Goal: Task Accomplishment & Management: Complete application form

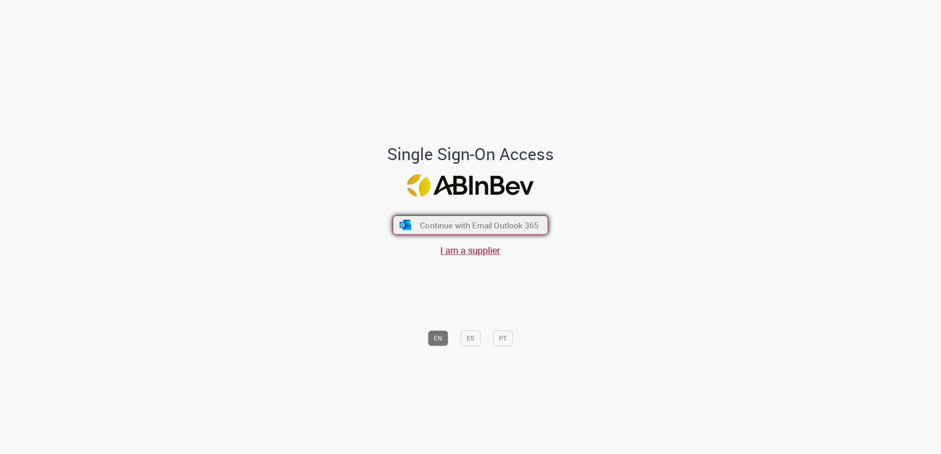
click at [461, 224] on span "Continue with Email Outlook 365" at bounding box center [479, 225] width 119 height 11
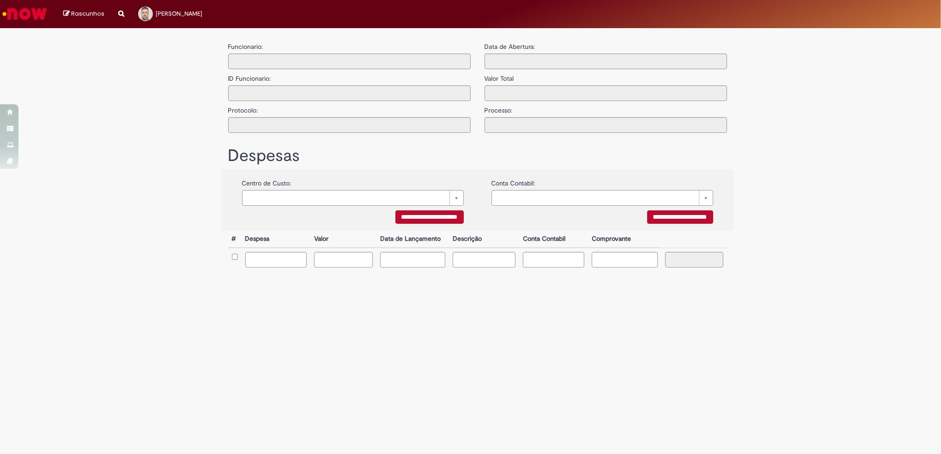
type input "**********"
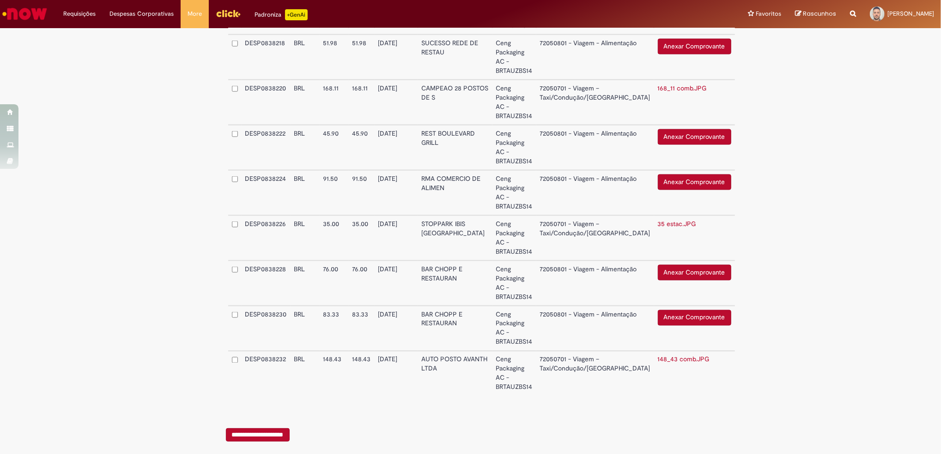
scroll to position [1123, 0]
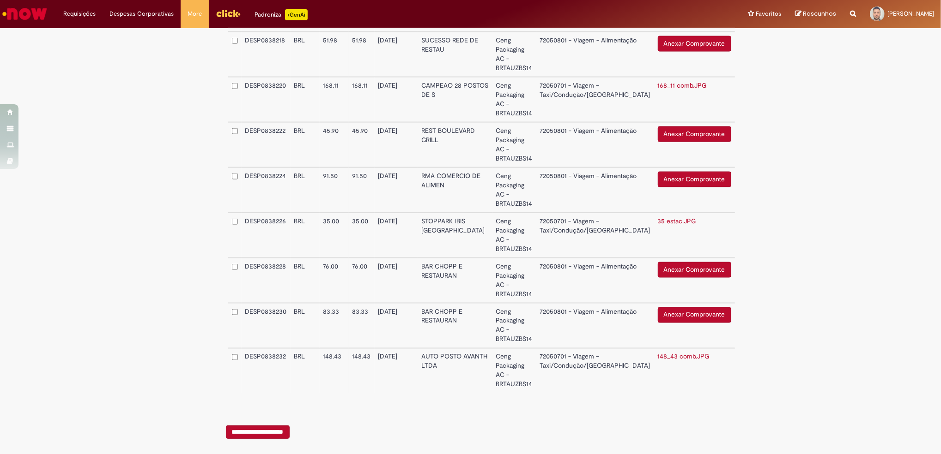
click at [689, 303] on td "Anexar Comprovante Excluir o Comprovante" at bounding box center [694, 325] width 81 height 45
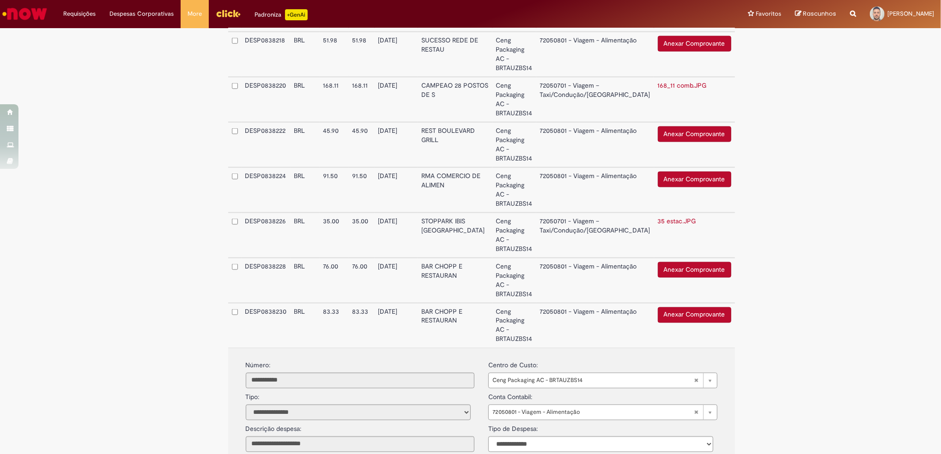
scroll to position [1254, 0]
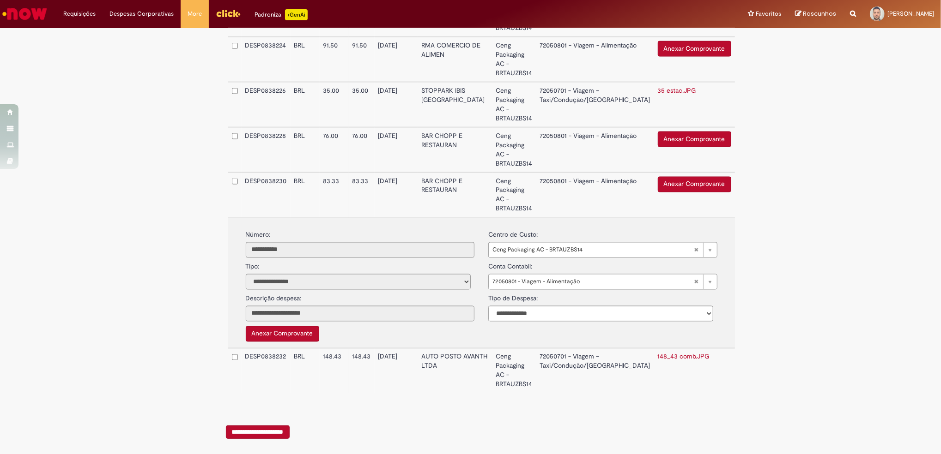
click at [673, 180] on button "Anexar Comprovante" at bounding box center [694, 185] width 73 height 16
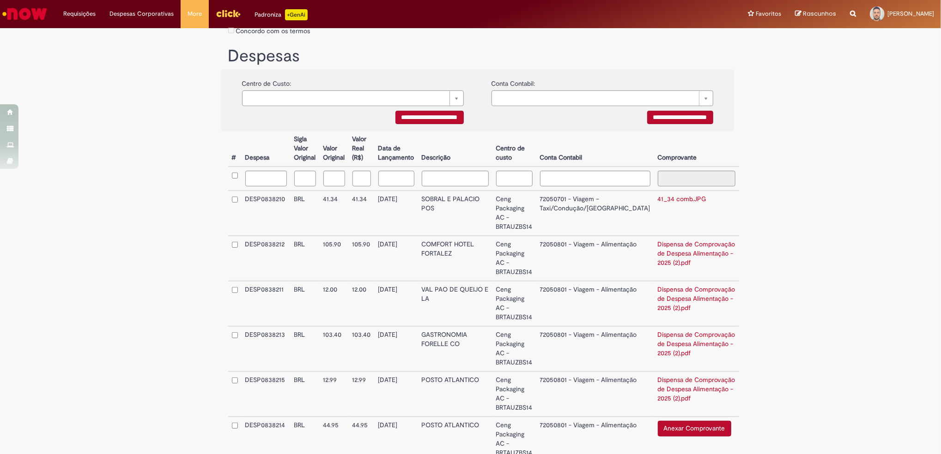
scroll to position [308, 0]
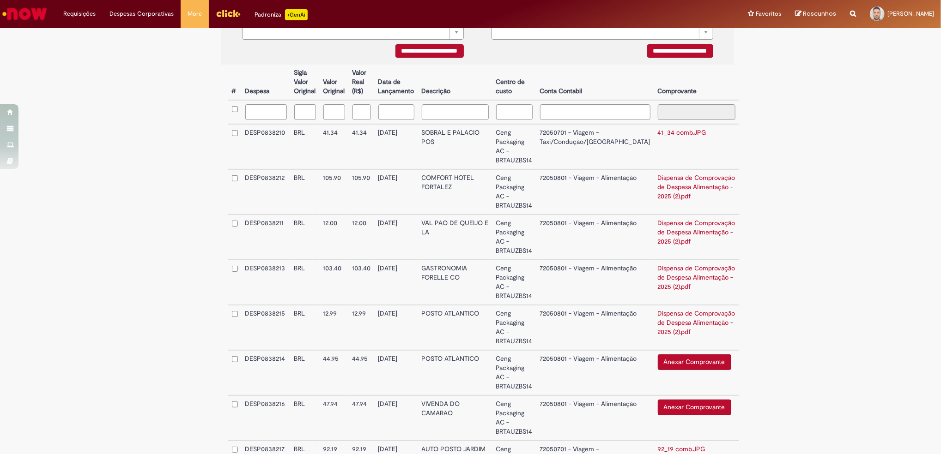
click at [677, 356] on button "Anexar Comprovante" at bounding box center [694, 363] width 73 height 16
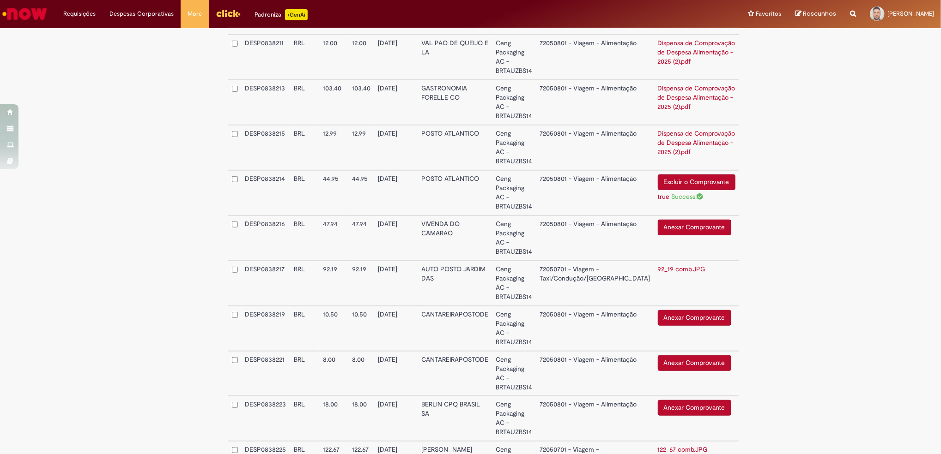
scroll to position [492, 0]
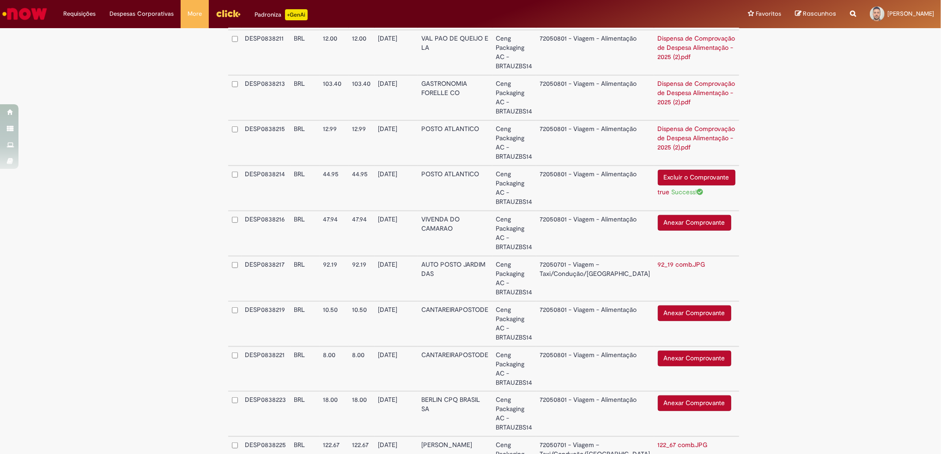
click at [677, 227] on button "Anexar Comprovante" at bounding box center [694, 223] width 73 height 16
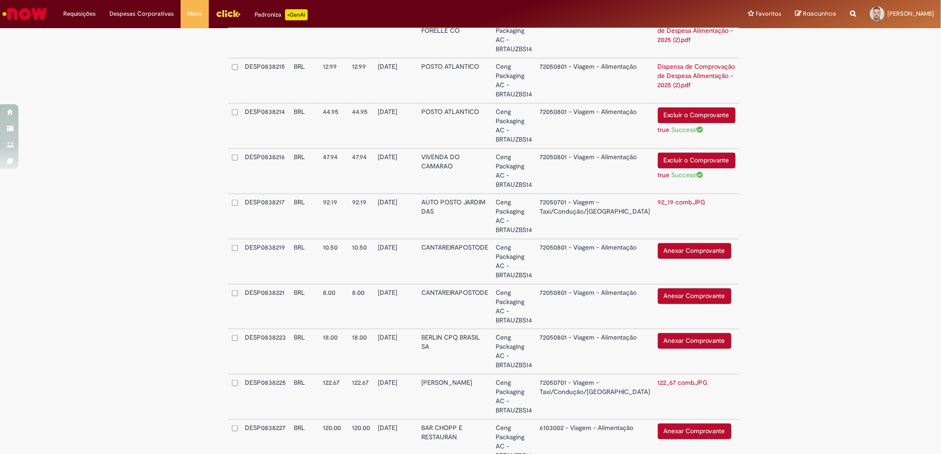
scroll to position [616, 0]
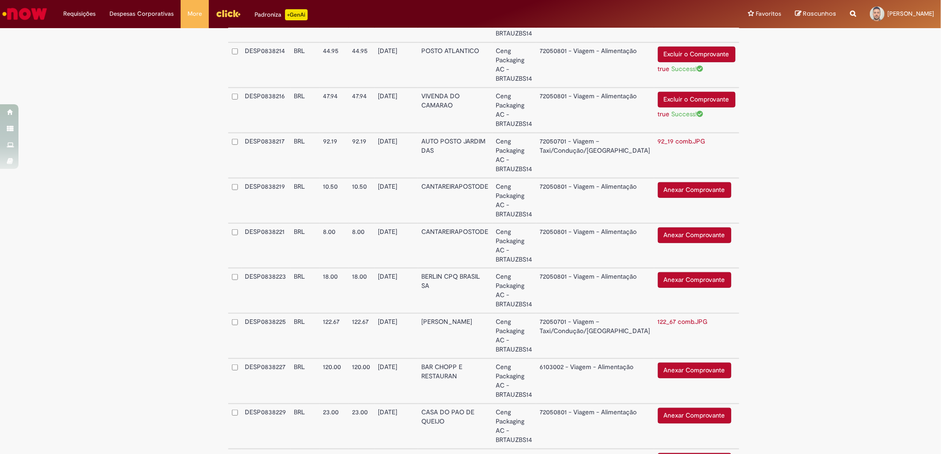
click at [685, 194] on button "Anexar Comprovante" at bounding box center [694, 190] width 73 height 16
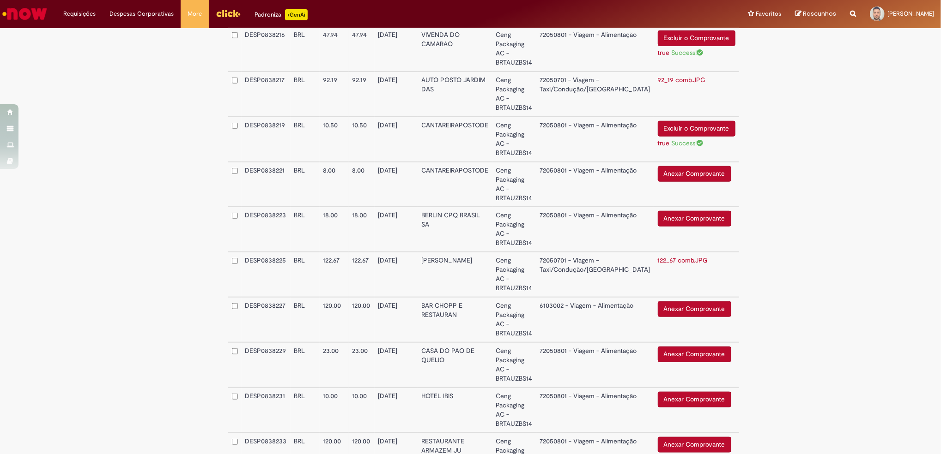
click at [675, 170] on button "Anexar Comprovante" at bounding box center [694, 174] width 73 height 16
click at [678, 217] on button "Anexar Comprovante" at bounding box center [694, 219] width 73 height 16
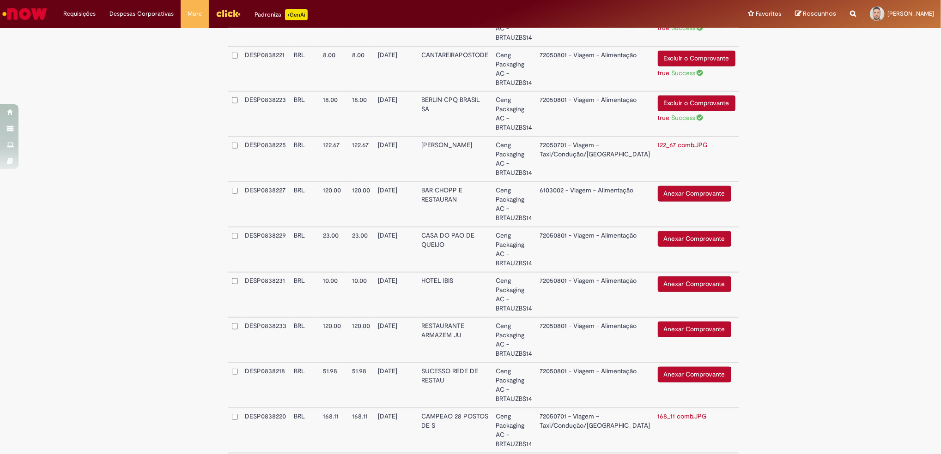
scroll to position [800, 0]
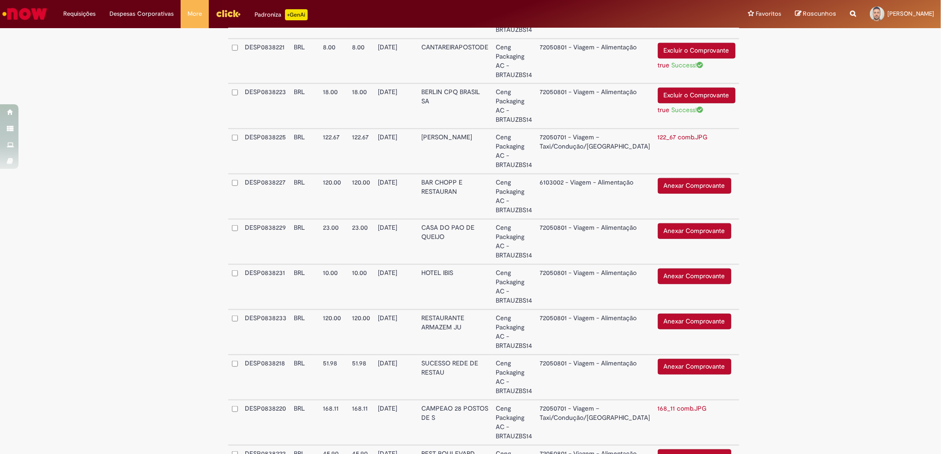
click at [665, 185] on button "Anexar Comprovante" at bounding box center [694, 186] width 73 height 16
click at [676, 230] on button "Anexar Comprovante" at bounding box center [694, 231] width 73 height 16
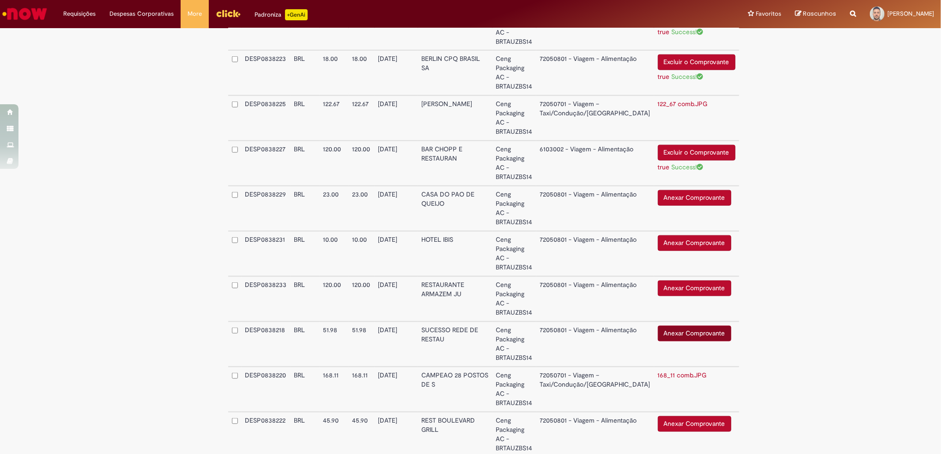
scroll to position [862, 0]
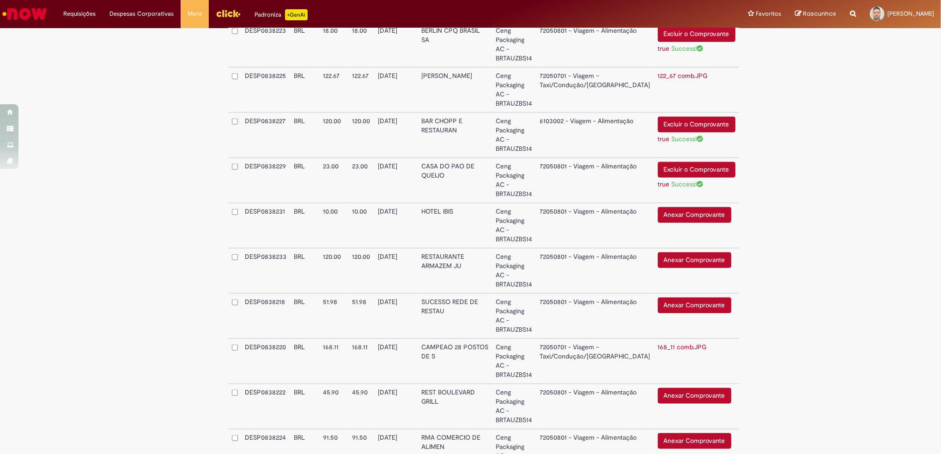
click at [661, 212] on button "Anexar Comprovante" at bounding box center [694, 215] width 73 height 16
click at [681, 258] on button "Anexar Comprovante" at bounding box center [694, 261] width 73 height 16
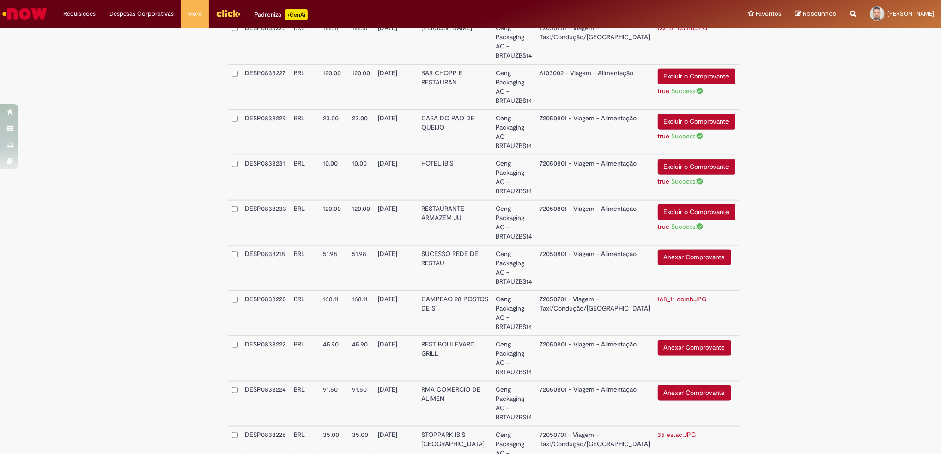
scroll to position [924, 0]
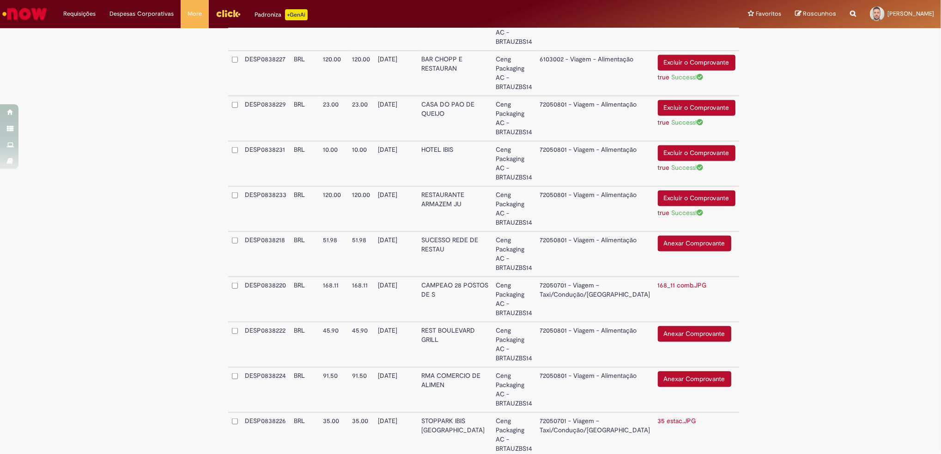
click at [663, 237] on button "Anexar Comprovante" at bounding box center [694, 244] width 73 height 16
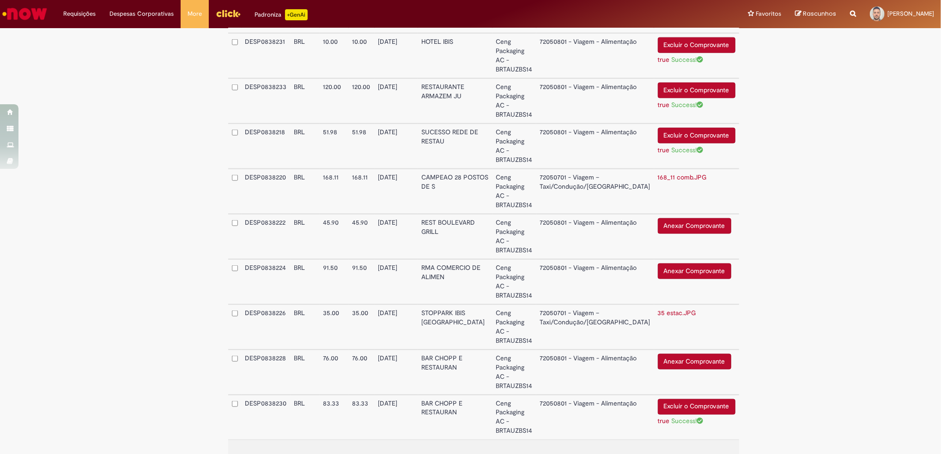
scroll to position [1046, 0]
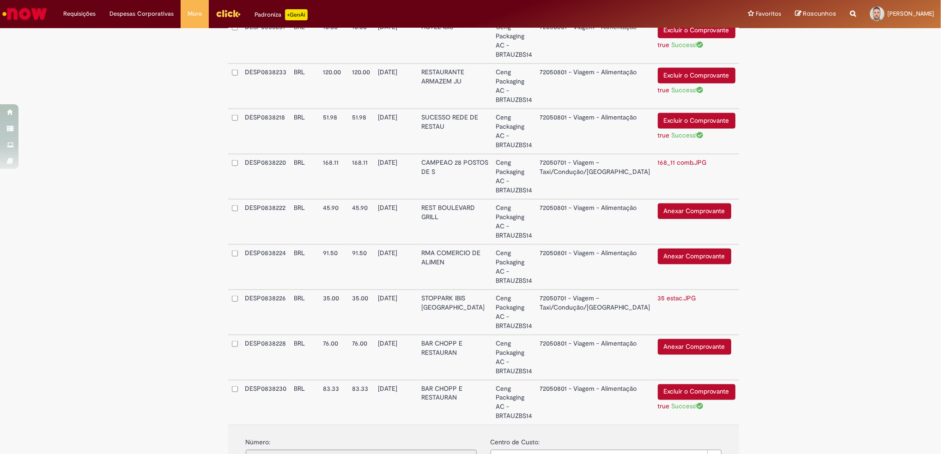
click at [682, 206] on button "Anexar Comprovante" at bounding box center [694, 212] width 73 height 16
click at [671, 251] on button "Anexar Comprovante" at bounding box center [694, 257] width 73 height 16
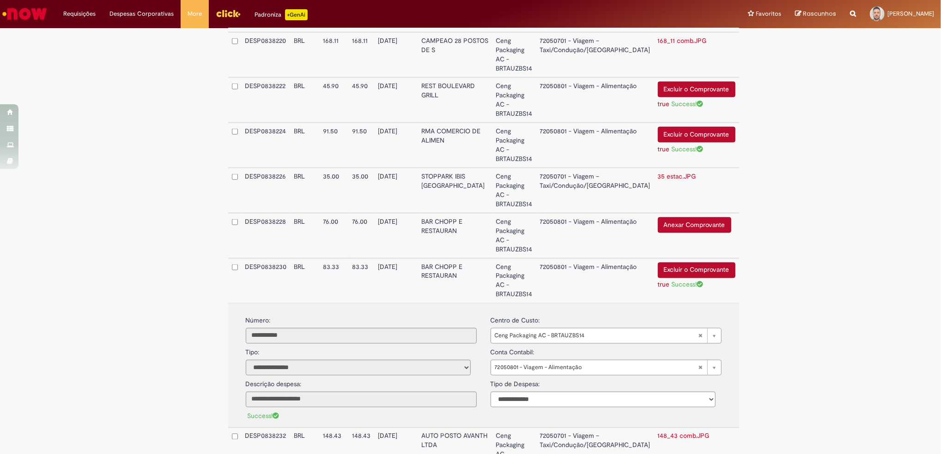
scroll to position [1170, 0]
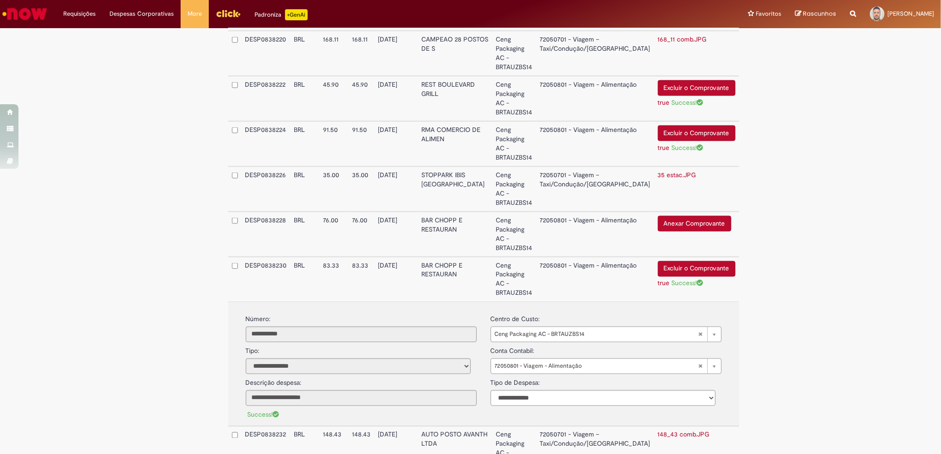
click at [658, 220] on button "Anexar Comprovante" at bounding box center [694, 224] width 73 height 16
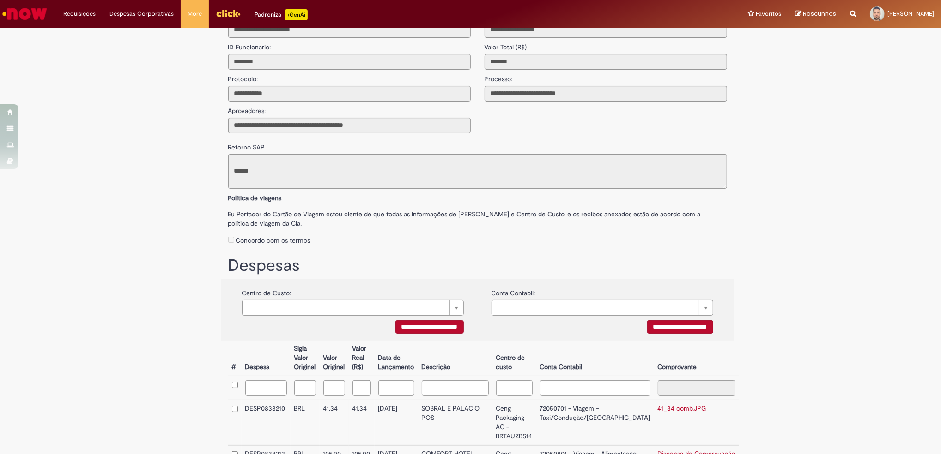
scroll to position [61, 0]
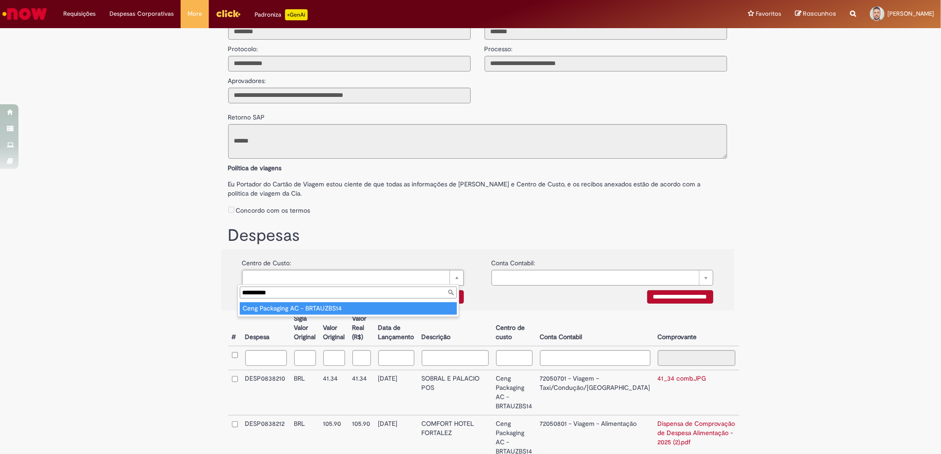
type input "**********"
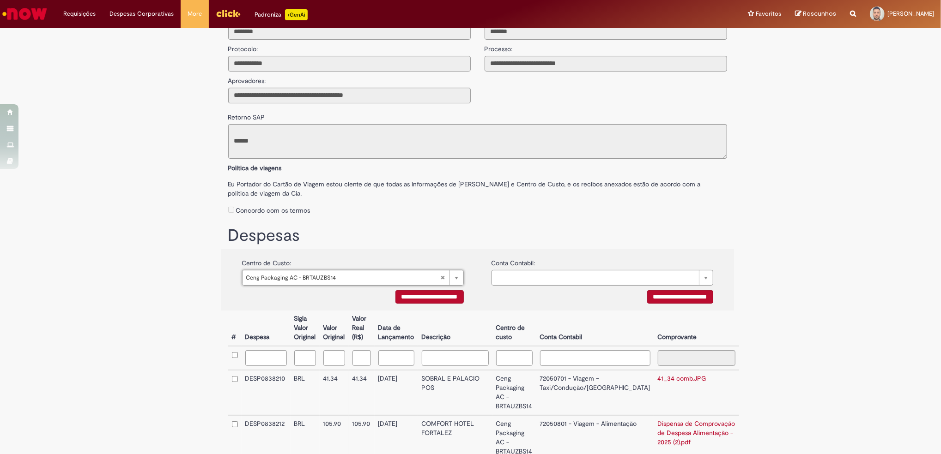
click at [234, 357] on td at bounding box center [234, 358] width 13 height 24
click at [419, 296] on input "**********" at bounding box center [429, 296] width 68 height 13
click at [444, 298] on input "**********" at bounding box center [429, 296] width 68 height 13
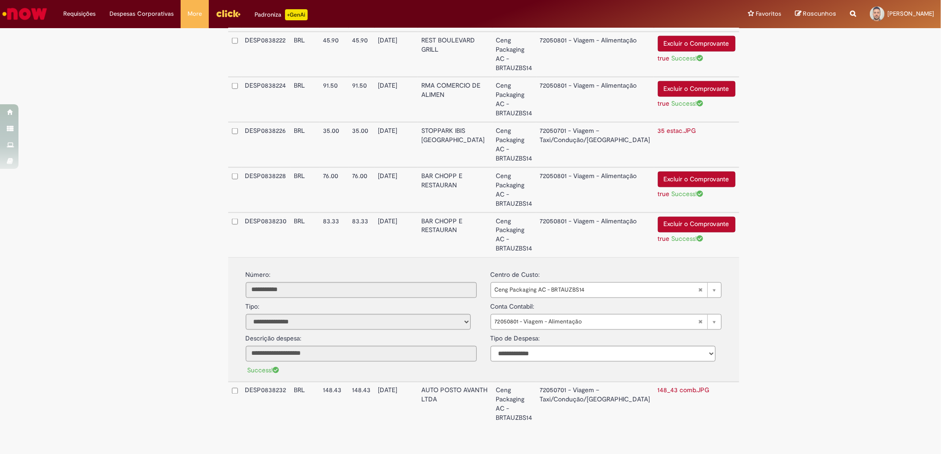
scroll to position [1248, 0]
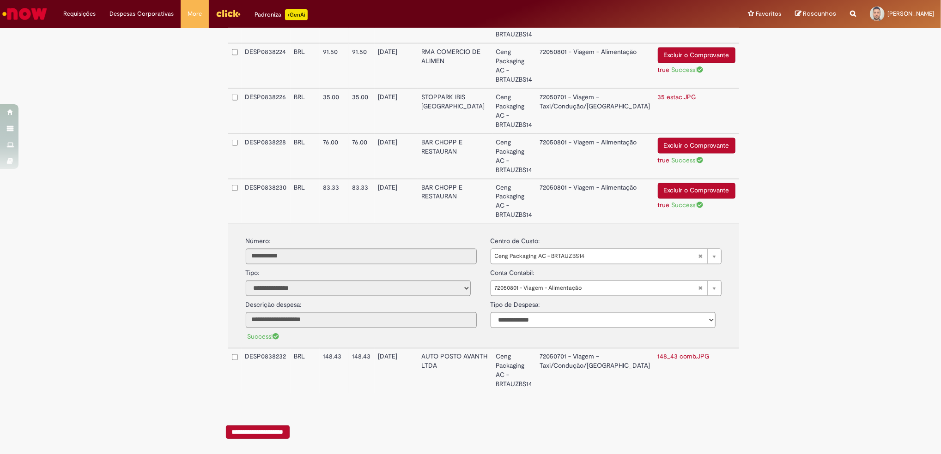
click at [278, 426] on input "**********" at bounding box center [258, 432] width 64 height 13
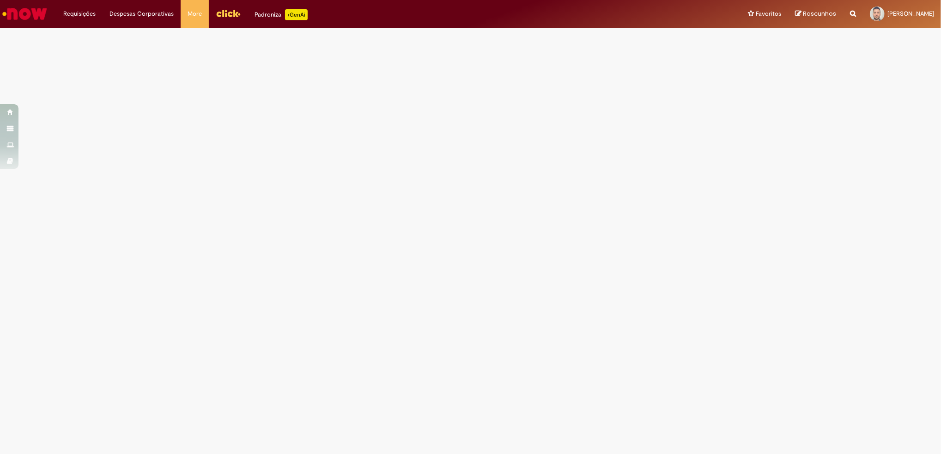
scroll to position [0, 0]
